Goal: Information Seeking & Learning: Learn about a topic

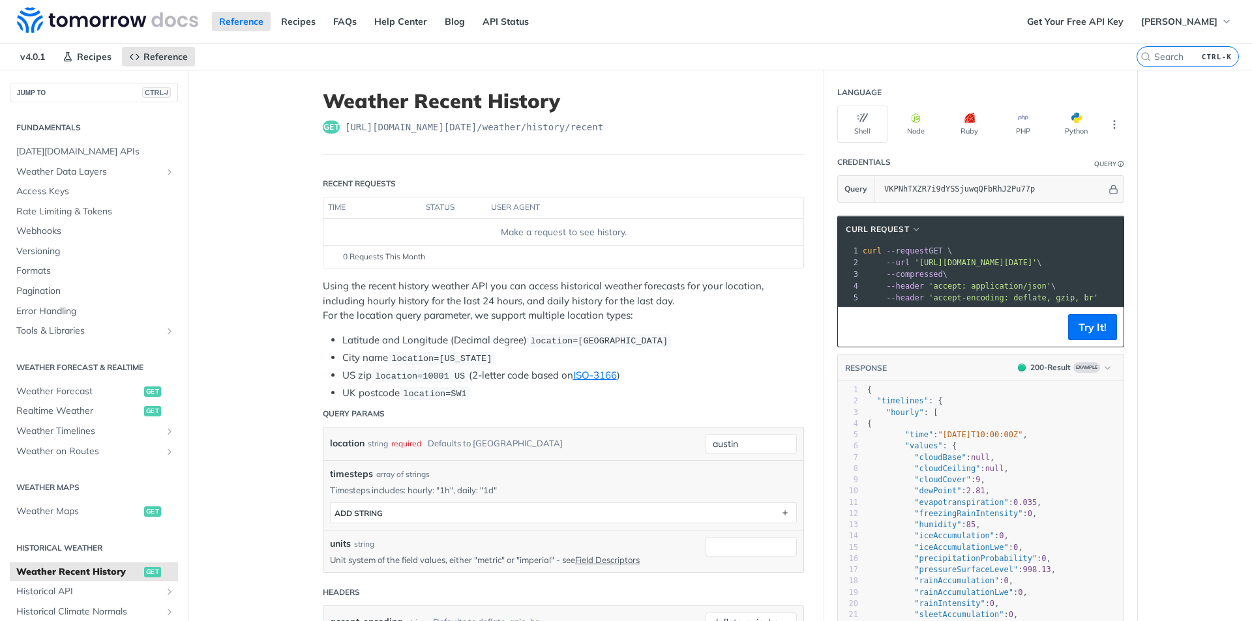
click at [474, 398] on li "UK postcode location=SW1" at bounding box center [573, 393] width 462 height 15
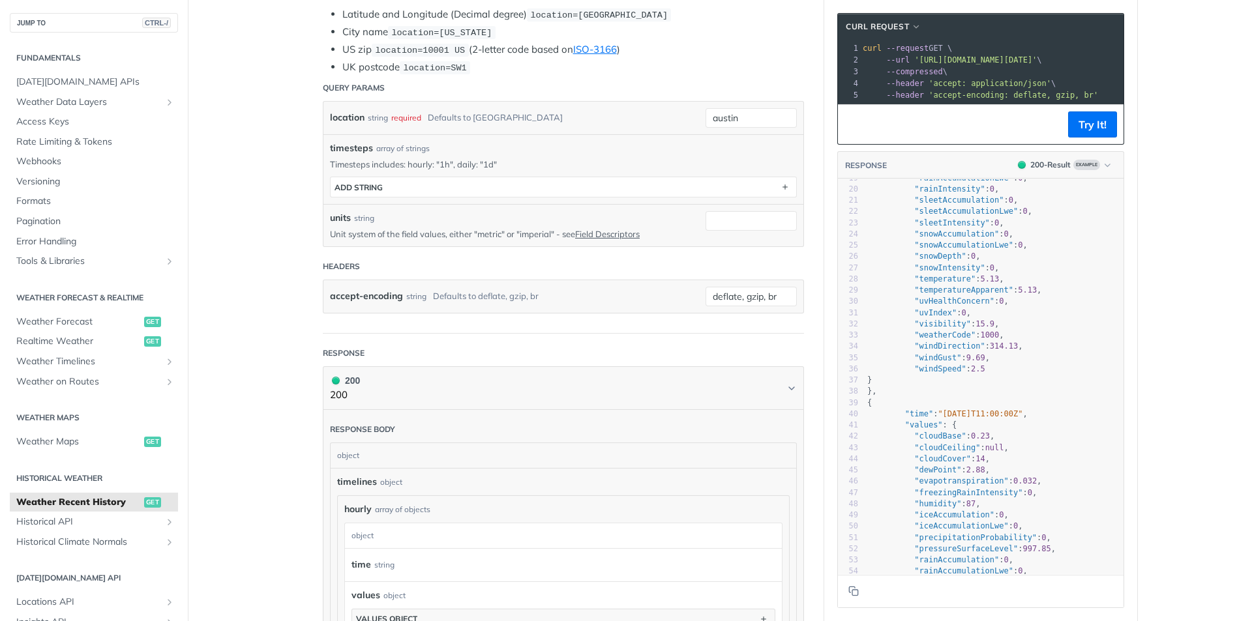
scroll to position [261, 0]
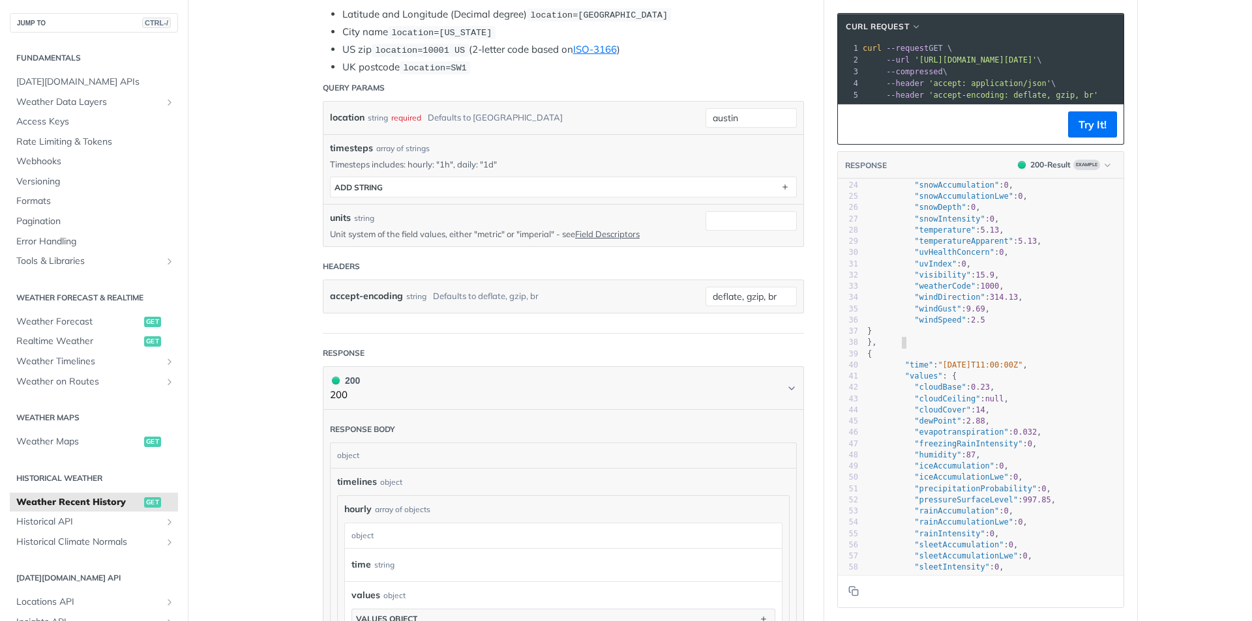
click at [998, 348] on pre "}," at bounding box center [994, 342] width 259 height 11
click at [1013, 337] on pre "}" at bounding box center [994, 331] width 259 height 11
click at [1016, 326] on pre ""windSpeed" : 2.5" at bounding box center [994, 320] width 259 height 11
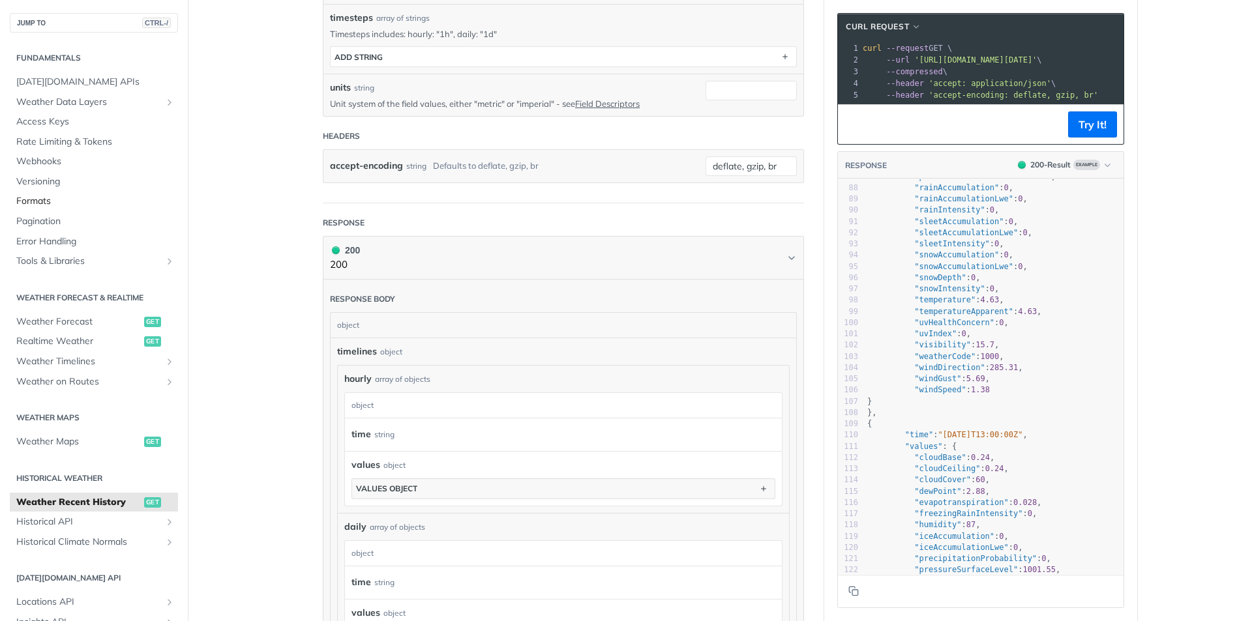
scroll to position [130, 0]
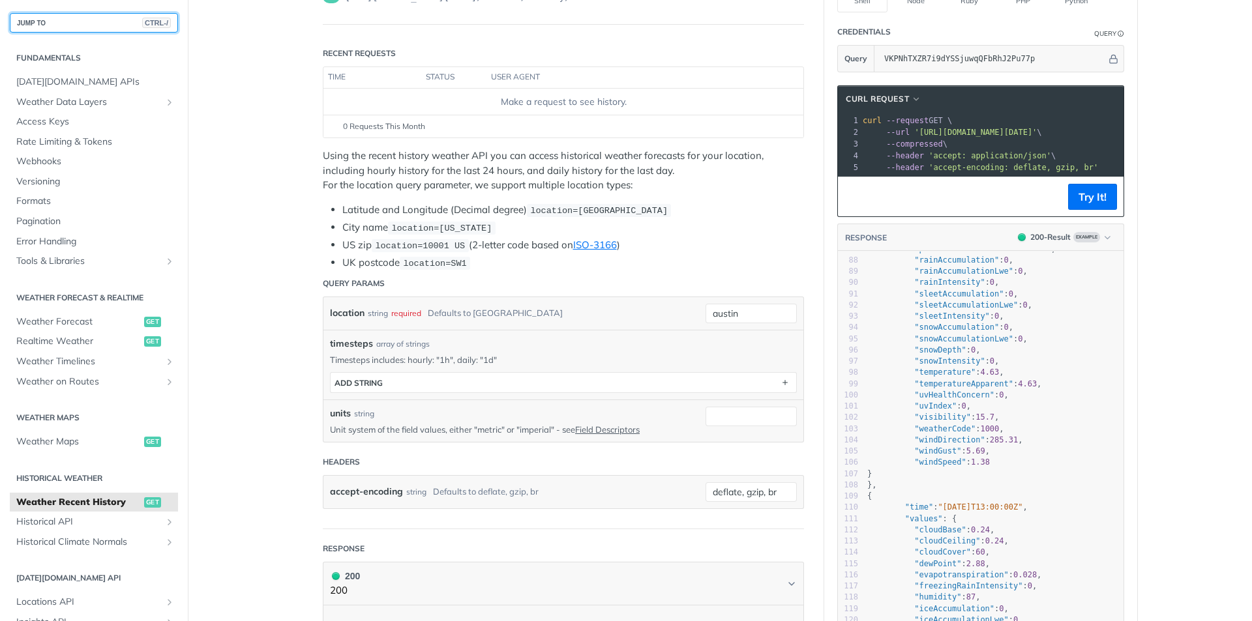
click at [54, 23] on button "JUMP TO CTRL-/" at bounding box center [94, 23] width 168 height 20
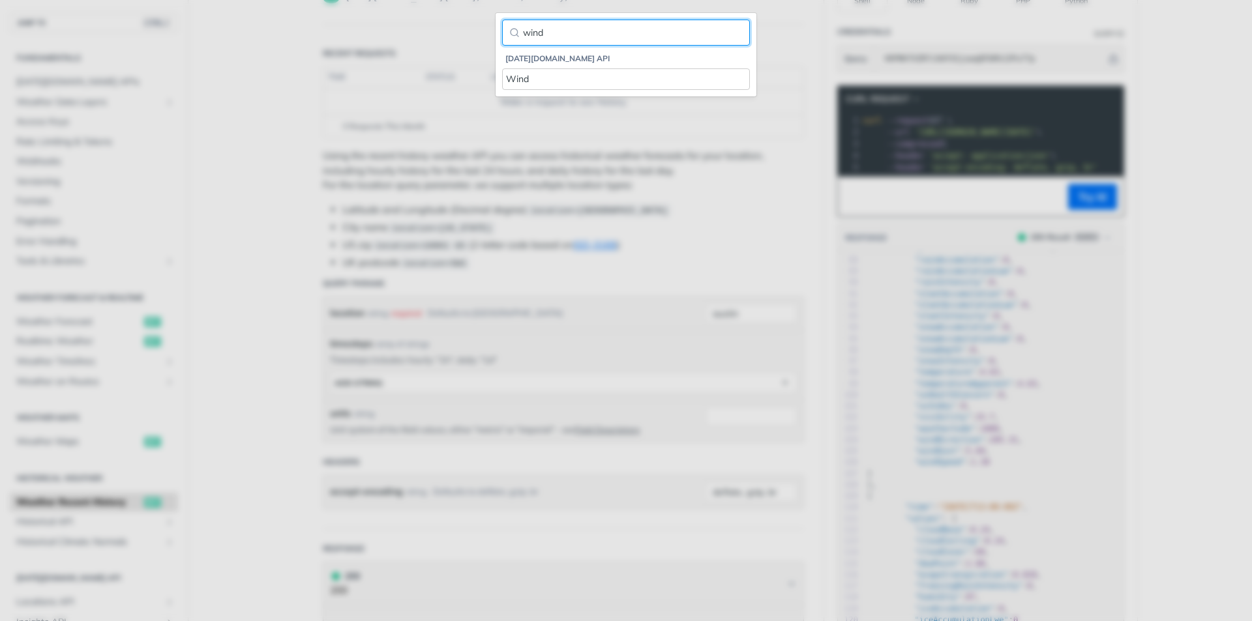
type input "wind"
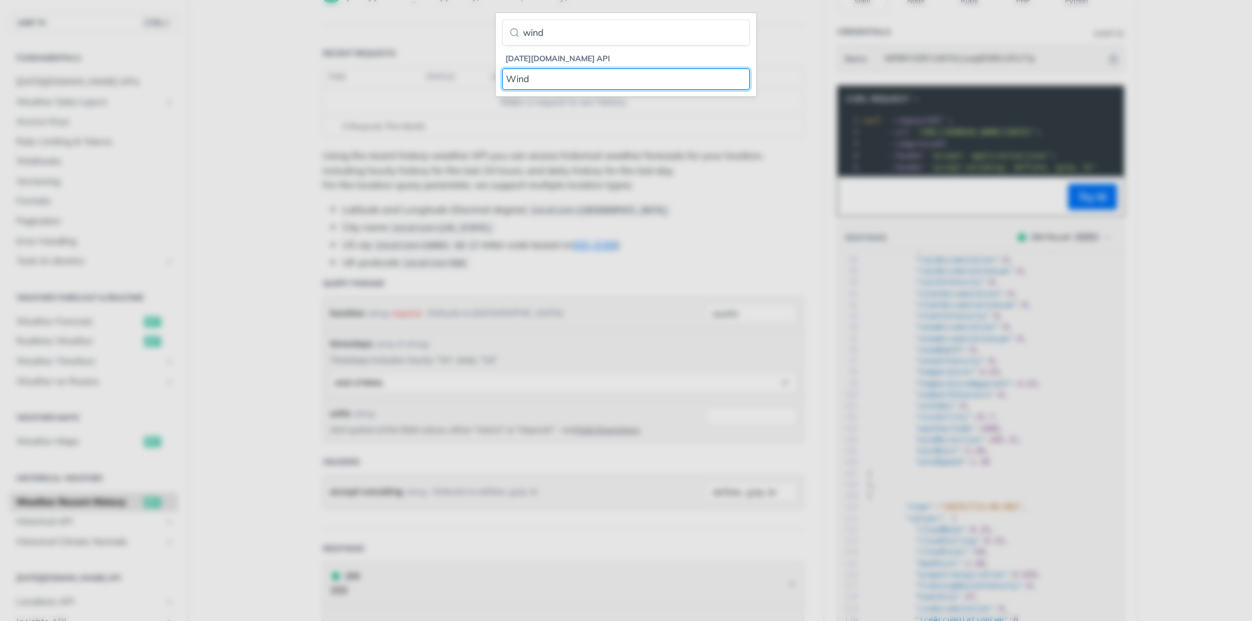
click at [531, 74] on div "Wind" at bounding box center [626, 79] width 240 height 14
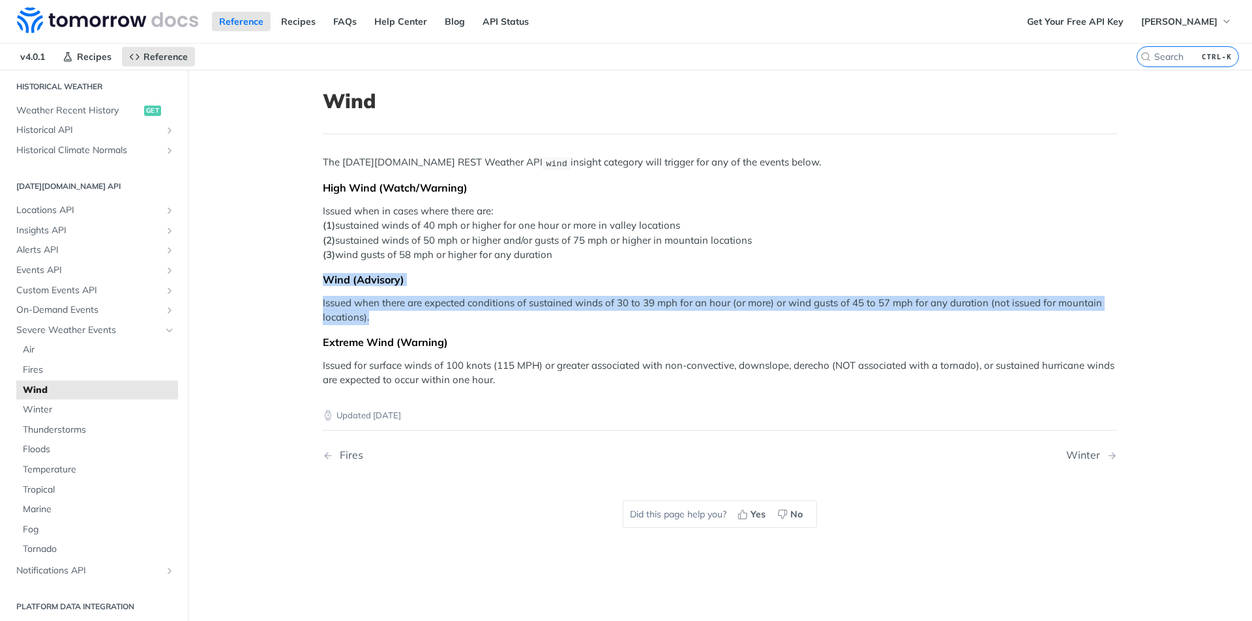
drag, startPoint x: 294, startPoint y: 284, endPoint x: 378, endPoint y: 316, distance: 90.2
click at [378, 316] on main "JUMP TO CTRL-/ Fundamentals [DATE][DOMAIN_NAME] APIs Weather Data Layers Core P…" at bounding box center [626, 380] width 1252 height 621
click at [378, 316] on p "Issued when there are expected conditions of sustained winds of 30 to 39 mph fo…" at bounding box center [720, 310] width 794 height 29
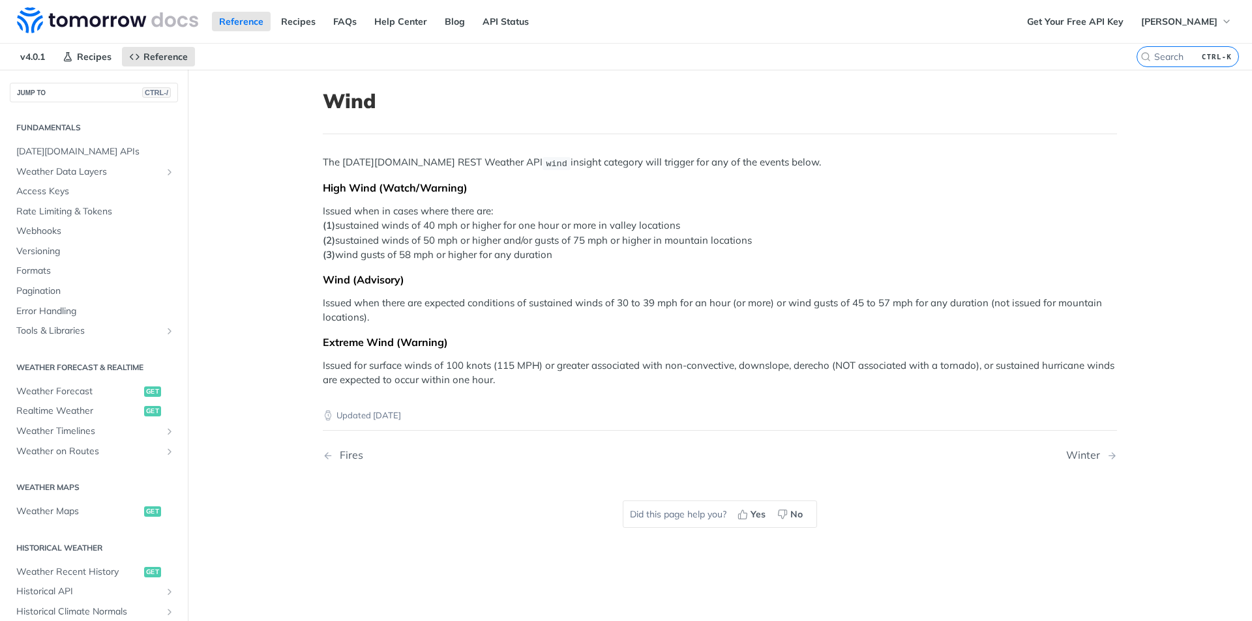
click at [243, 150] on main "JUMP TO CTRL-/ Fundamentals [DATE][DOMAIN_NAME] APIs Weather Data Layers Core P…" at bounding box center [626, 380] width 1252 height 621
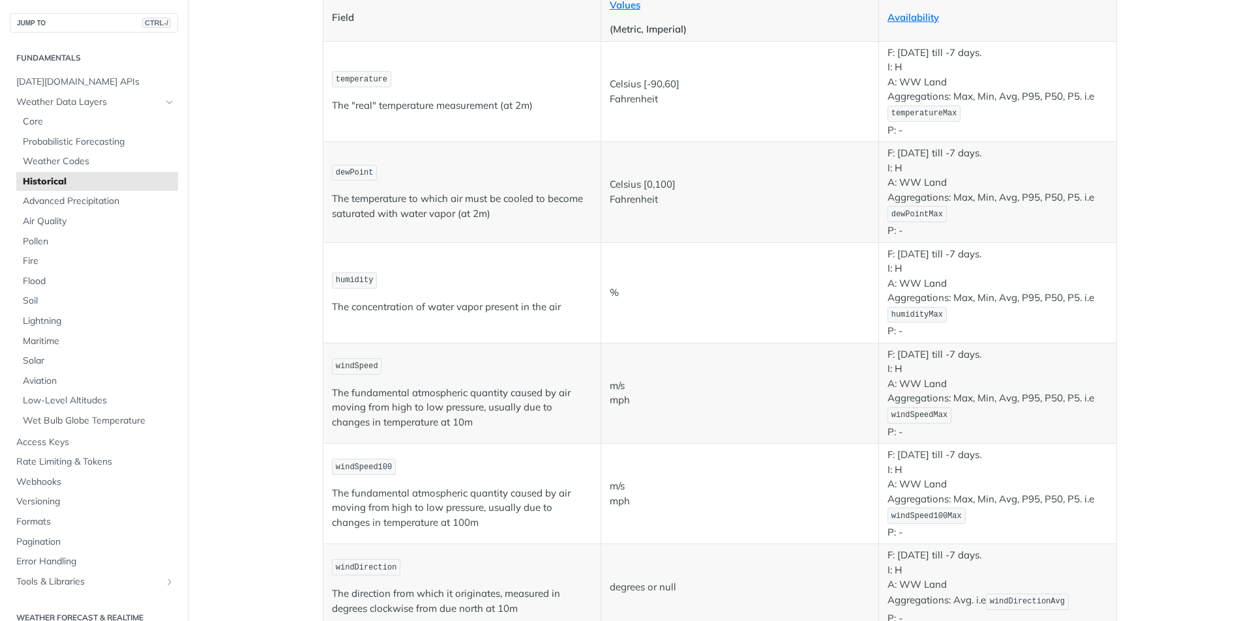
scroll to position [391, 0]
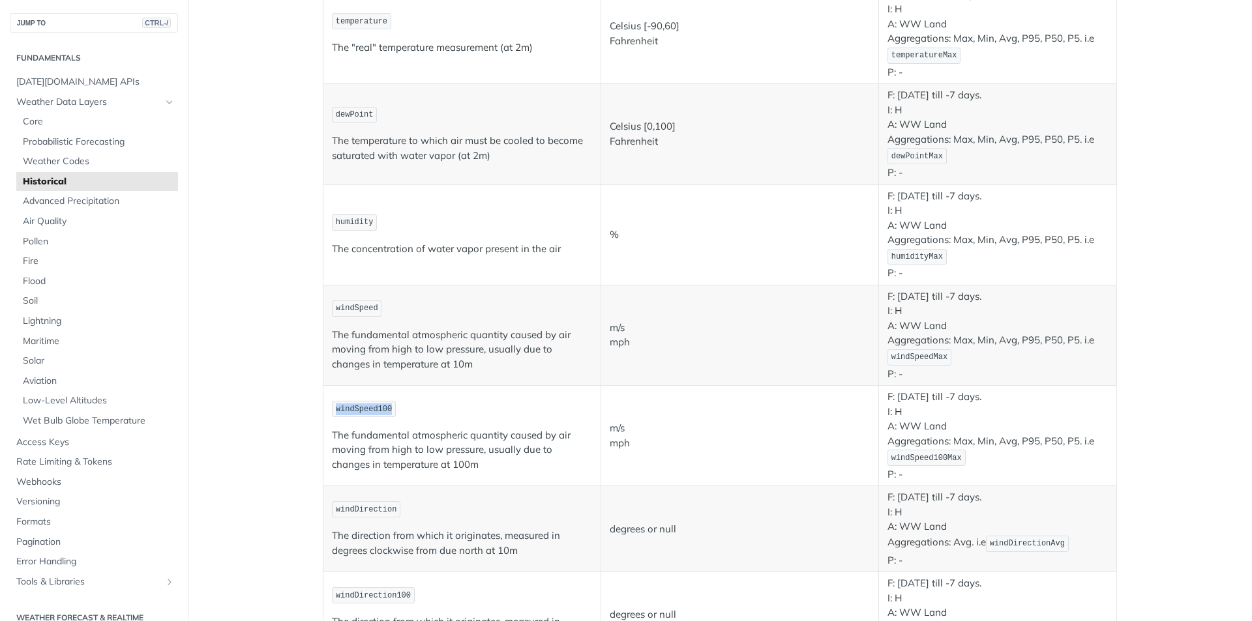
scroll to position [326, 0]
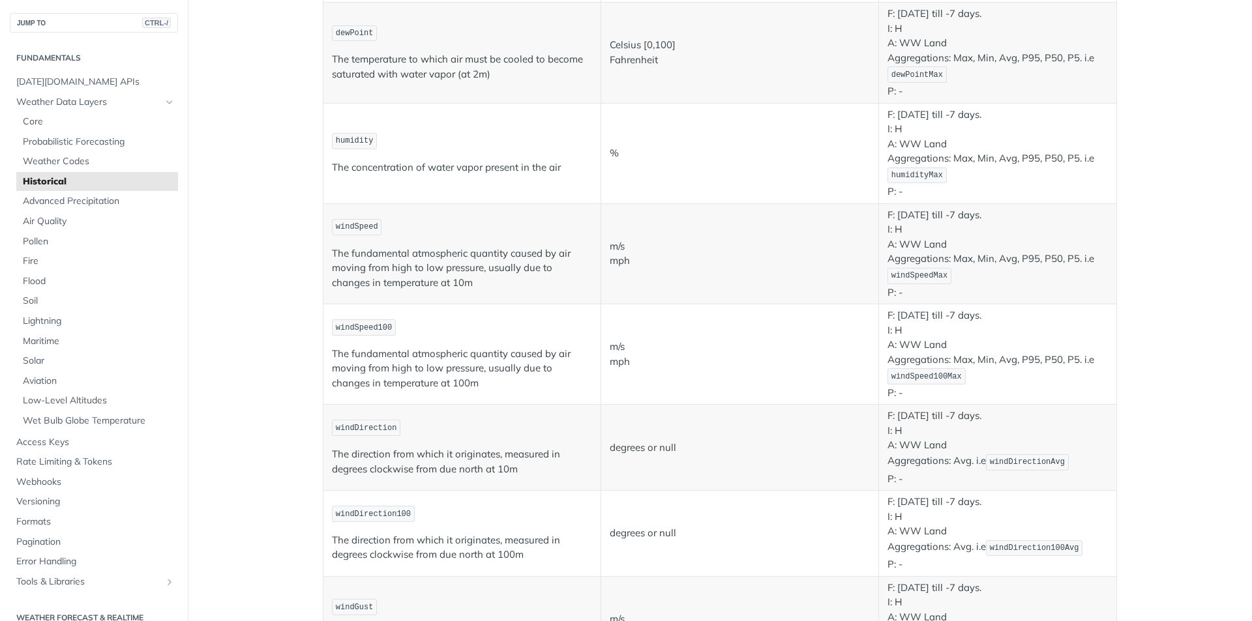
drag, startPoint x: 937, startPoint y: 386, endPoint x: 1082, endPoint y: 396, distance: 145.1
click at [1082, 396] on p "F: January 1st 2000 till -7 days. I: H A: WW Land Aggregations: Max, Min, Avg, …" at bounding box center [998, 354] width 220 height 92
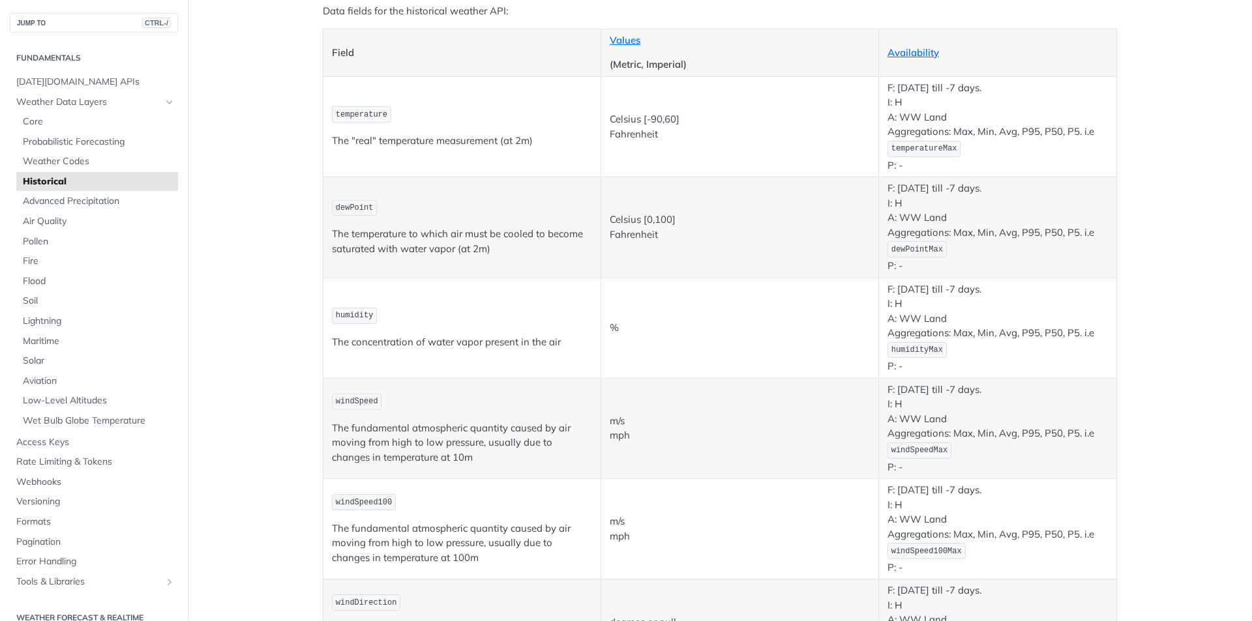
scroll to position [0, 0]
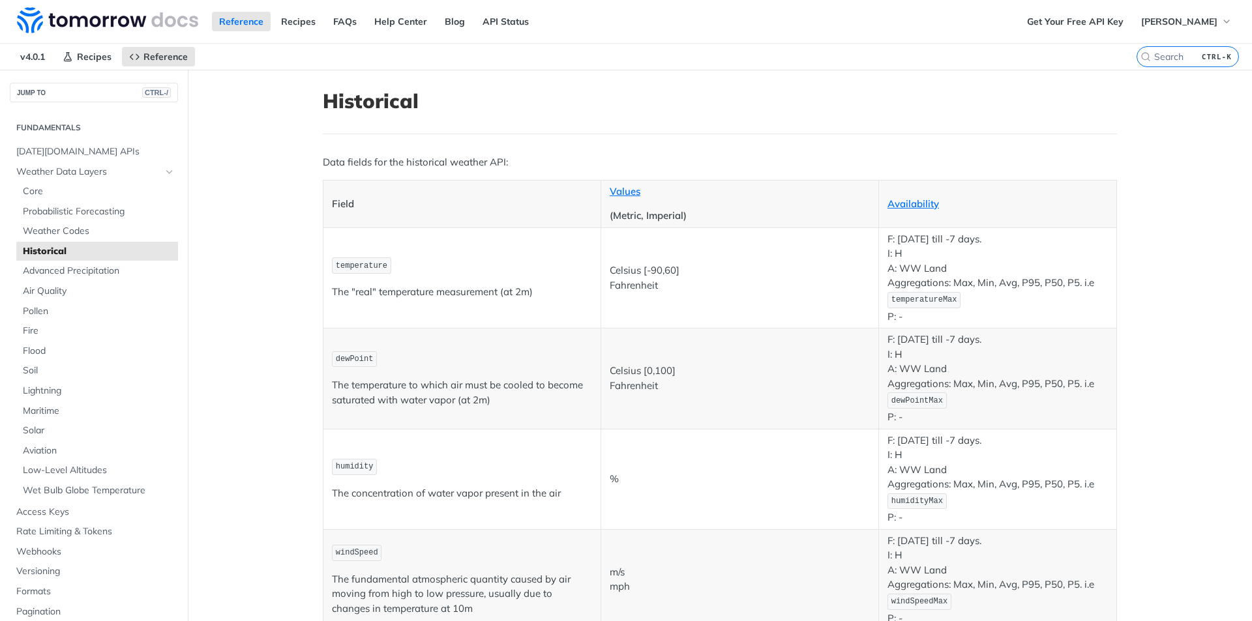
click at [62, 192] on span "Core" at bounding box center [99, 191] width 152 height 13
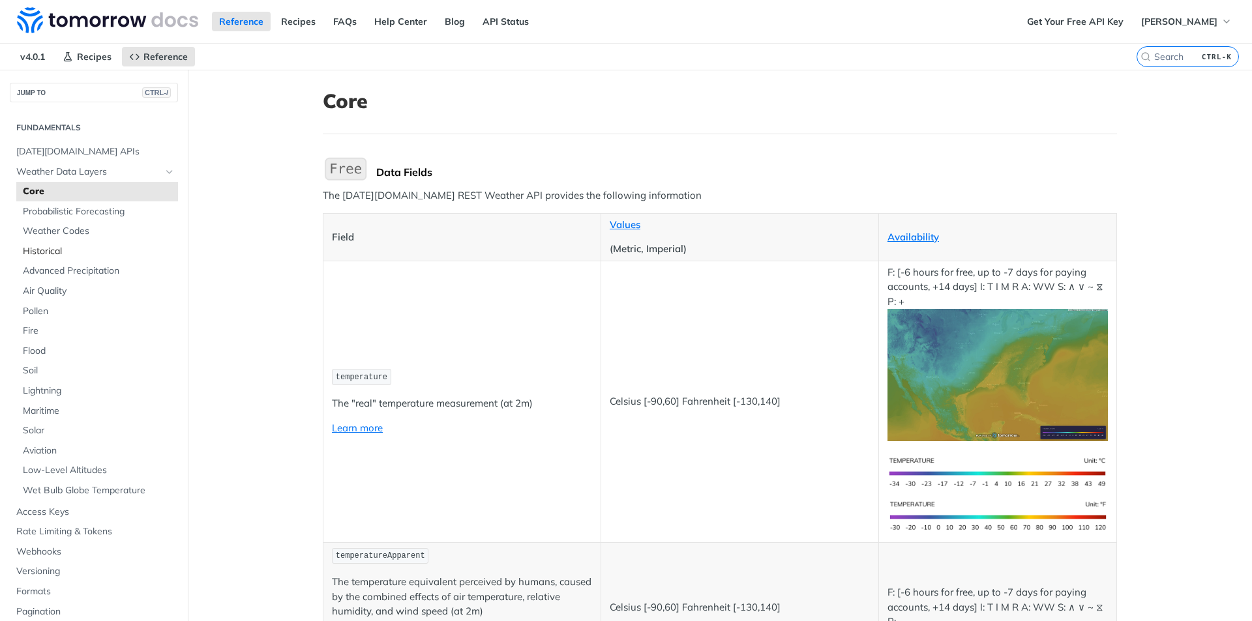
click at [61, 252] on span "Historical" at bounding box center [99, 251] width 152 height 13
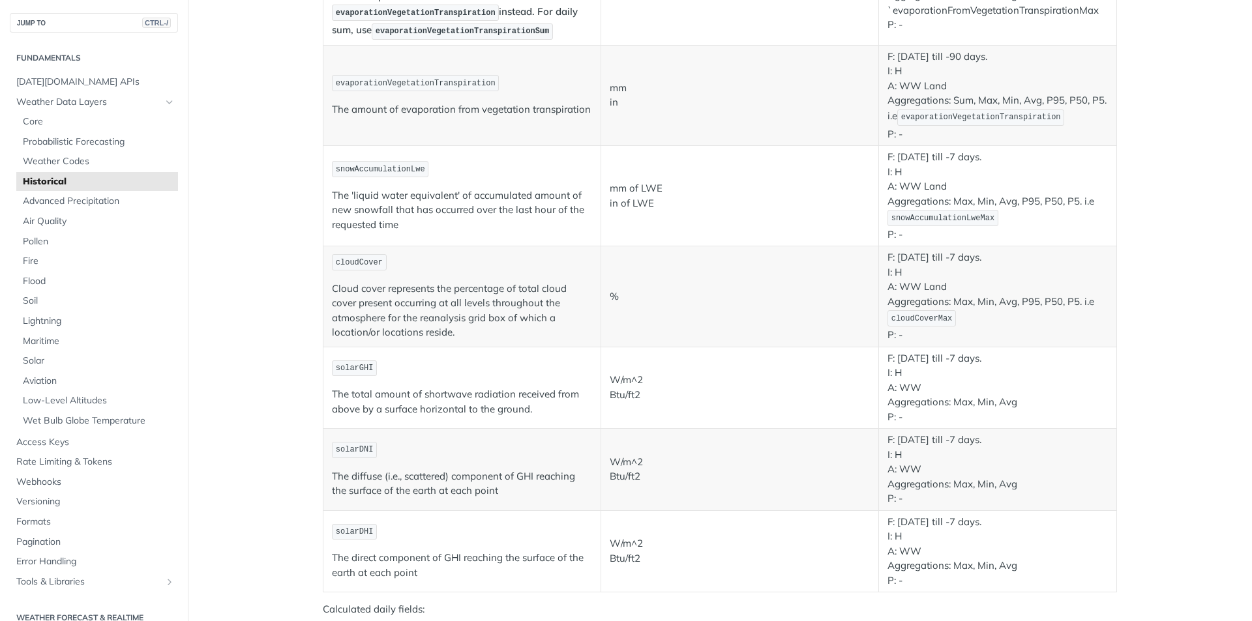
scroll to position [1500, 0]
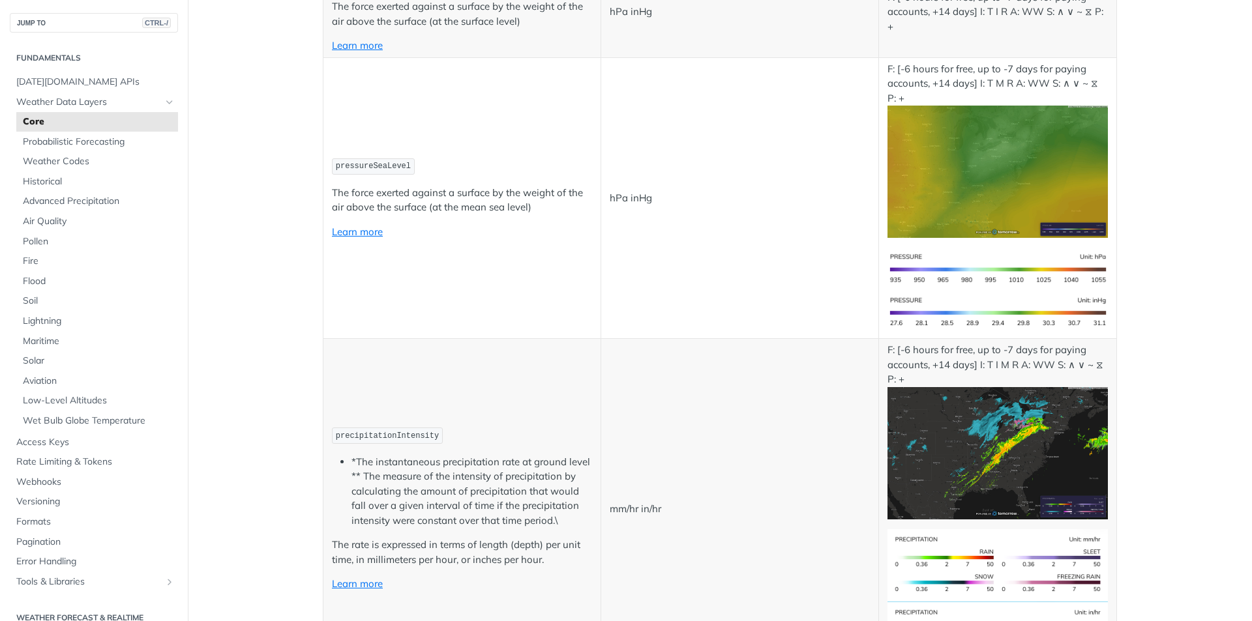
scroll to position [2413, 0]
